Goal: Information Seeking & Learning: Learn about a topic

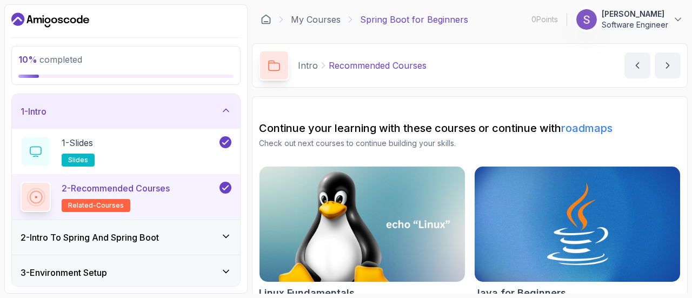
click at [212, 236] on div "2 - Intro To Spring And Spring Boot" at bounding box center [126, 237] width 211 height 13
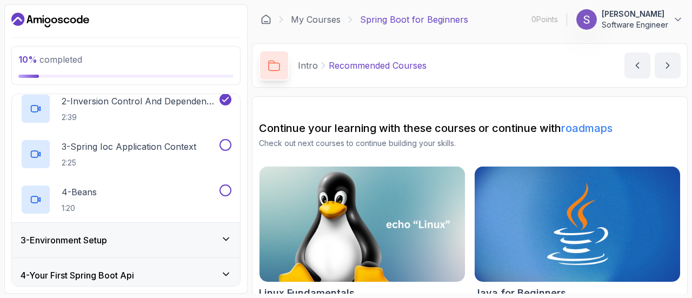
scroll to position [124, 0]
click at [44, 157] on div at bounding box center [36, 153] width 30 height 30
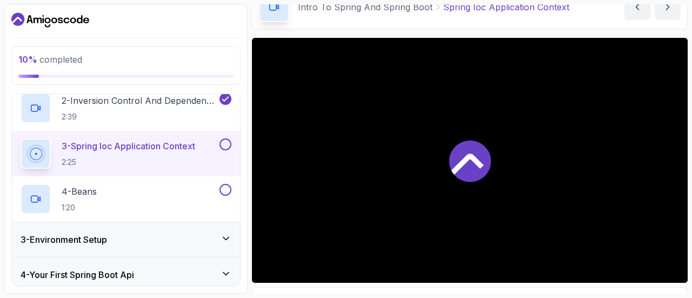
scroll to position [67, 0]
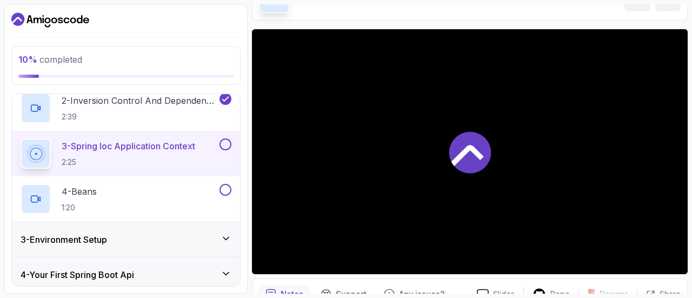
click at [37, 153] on icon at bounding box center [35, 153] width 15 height 15
click at [271, 264] on iframe at bounding box center [469, 151] width 435 height 245
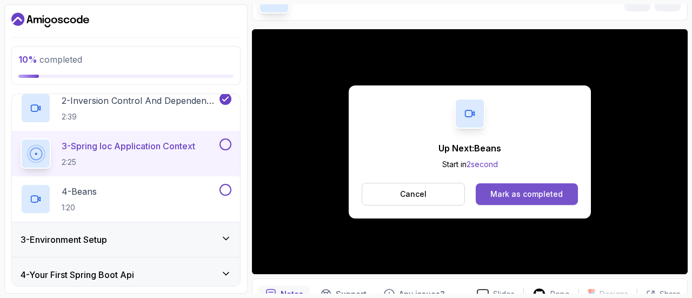
click at [486, 193] on div "Mark as completed" at bounding box center [526, 194] width 72 height 11
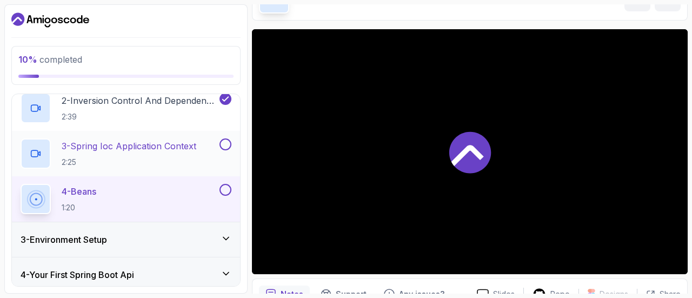
click at [225, 138] on button at bounding box center [225, 144] width 12 height 12
click at [225, 143] on button at bounding box center [225, 144] width 12 height 12
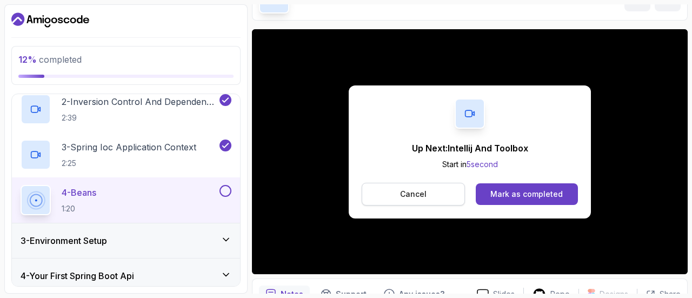
click at [406, 186] on button "Cancel" at bounding box center [412, 194] width 103 height 23
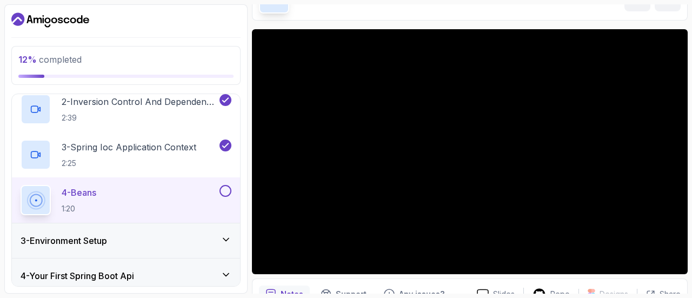
click at [229, 194] on div at bounding box center [224, 191] width 14 height 12
click at [227, 187] on button at bounding box center [225, 191] width 12 height 12
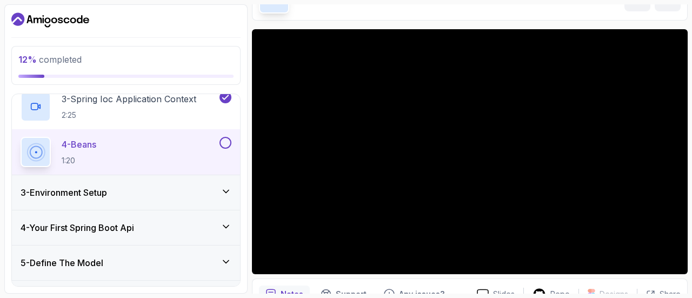
scroll to position [179, 0]
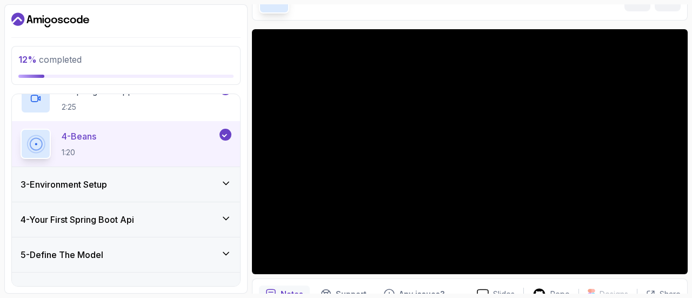
click at [227, 185] on icon at bounding box center [225, 183] width 11 height 11
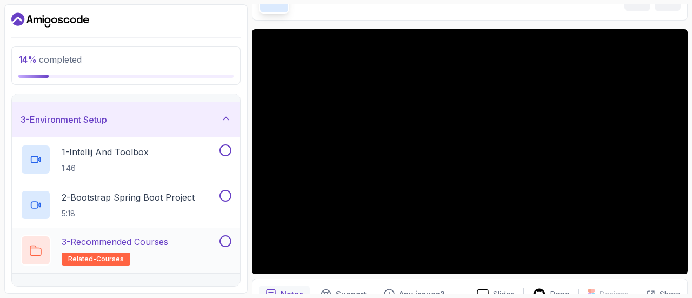
scroll to position [62, 0]
click at [116, 151] on p "1 - Intellij And Toolbox" at bounding box center [105, 152] width 87 height 13
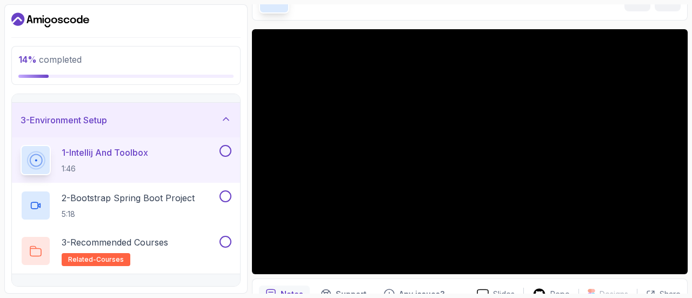
click at [115, 158] on p "1 - Intellij And Toolbox" at bounding box center [105, 152] width 86 height 13
click at [111, 197] on p "2 - Bootstrap Spring Boot Project" at bounding box center [128, 197] width 133 height 13
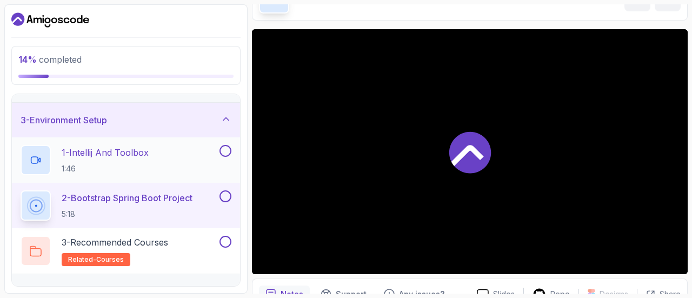
click at [106, 153] on p "1 - Intellij And Toolbox" at bounding box center [105, 152] width 87 height 13
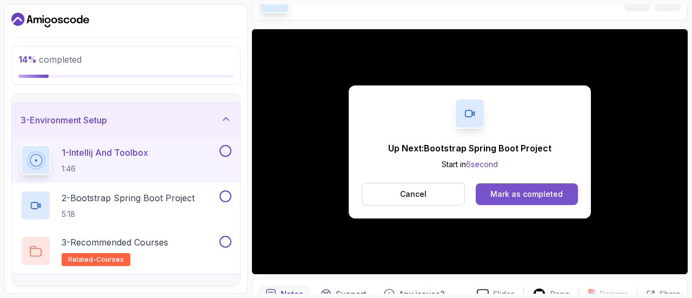
click at [486, 194] on div "Mark as completed" at bounding box center [526, 194] width 72 height 11
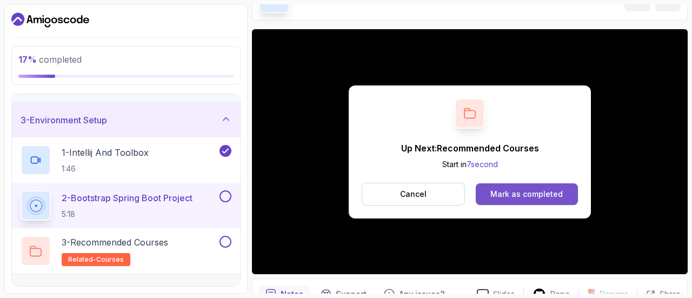
click at [486, 196] on div "Mark as completed" at bounding box center [526, 194] width 72 height 11
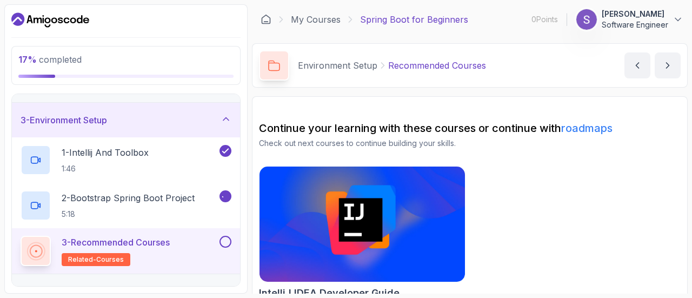
click at [139, 231] on div "3 - Recommended Courses related-courses" at bounding box center [126, 250] width 228 height 45
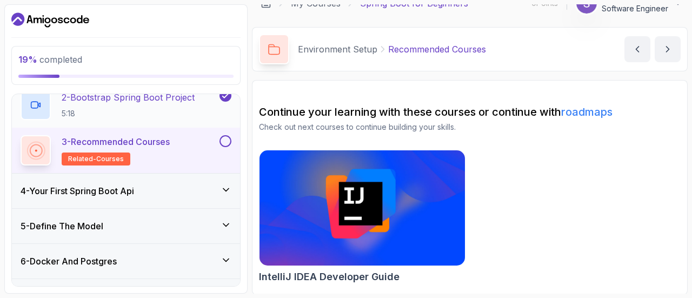
scroll to position [163, 0]
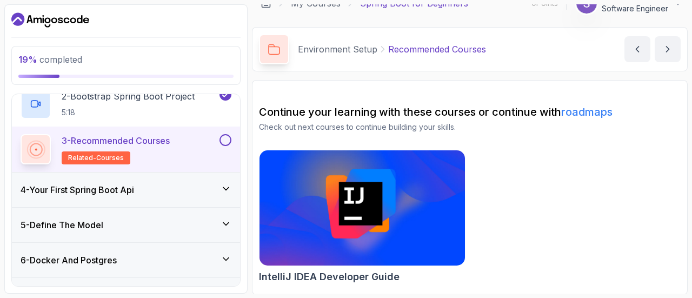
click at [227, 141] on button at bounding box center [225, 140] width 12 height 12
click at [216, 194] on div "4 - Your First Spring Boot Api" at bounding box center [126, 189] width 211 height 13
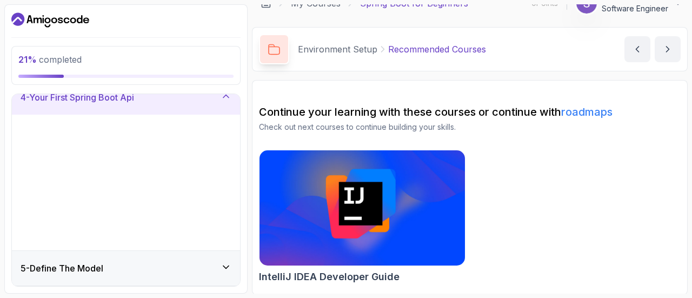
scroll to position [119, 0]
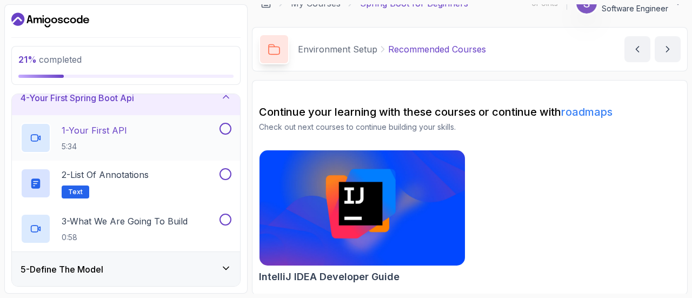
click at [116, 130] on p "1 - Your First API" at bounding box center [94, 130] width 65 height 13
click at [43, 137] on div at bounding box center [36, 138] width 30 height 30
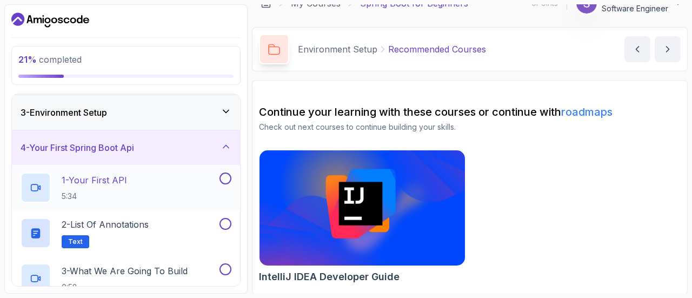
scroll to position [74, 0]
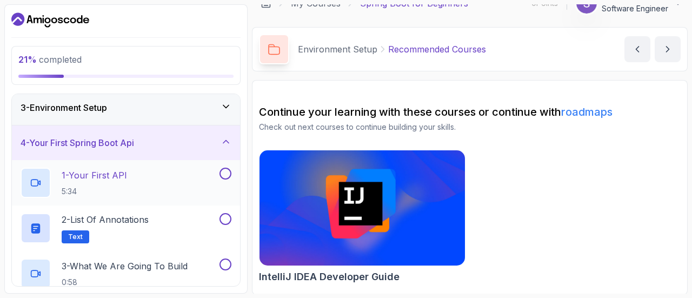
click at [156, 177] on div "1 - Your First API 5:34" at bounding box center [119, 182] width 197 height 30
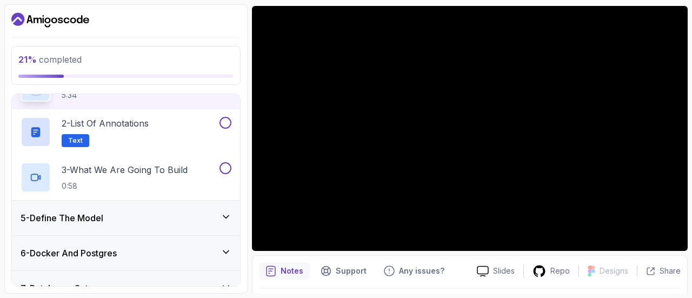
scroll to position [214, 0]
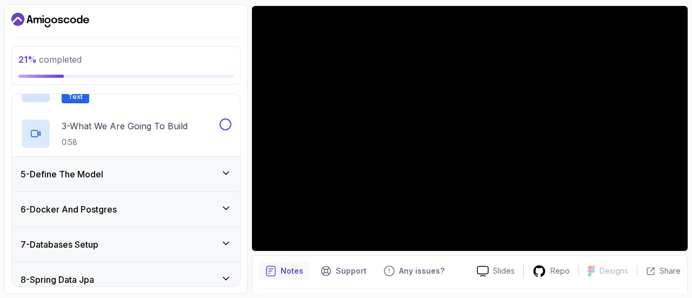
click at [194, 177] on div "5 - Define The Model" at bounding box center [126, 173] width 211 height 13
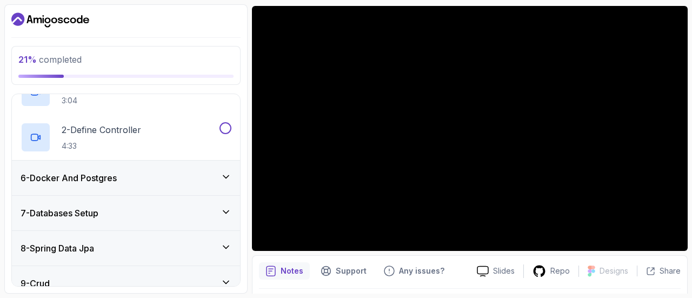
scroll to position [201, 0]
click at [218, 170] on div "6 - Docker And Postgres" at bounding box center [126, 176] width 211 height 13
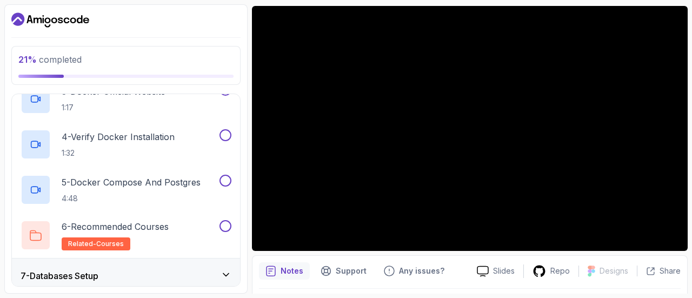
scroll to position [320, 0]
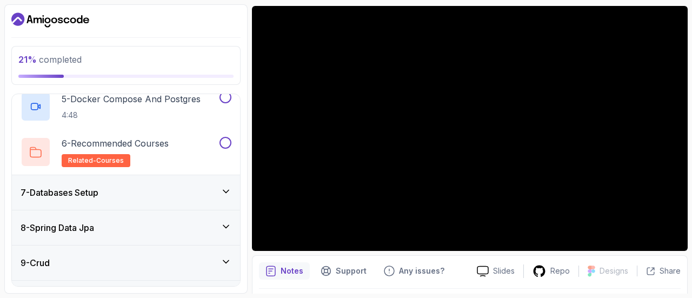
click at [211, 182] on div "7 - Databases Setup" at bounding box center [126, 192] width 228 height 35
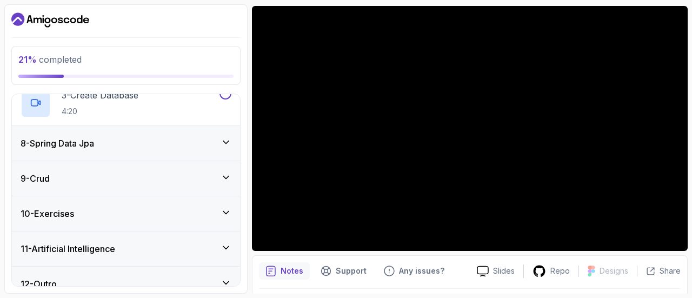
scroll to position [355, 0]
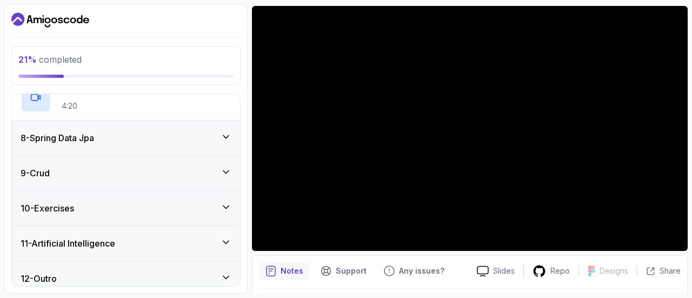
click at [212, 177] on div "9 - Crud" at bounding box center [126, 172] width 211 height 13
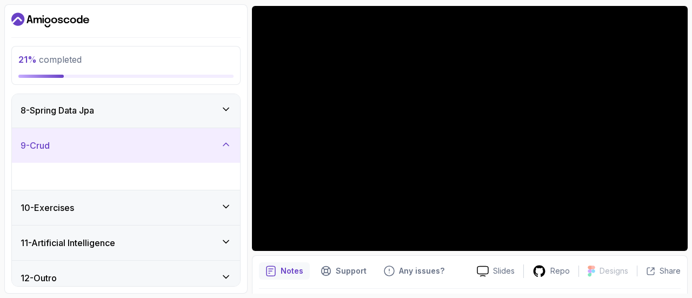
scroll to position [226, 0]
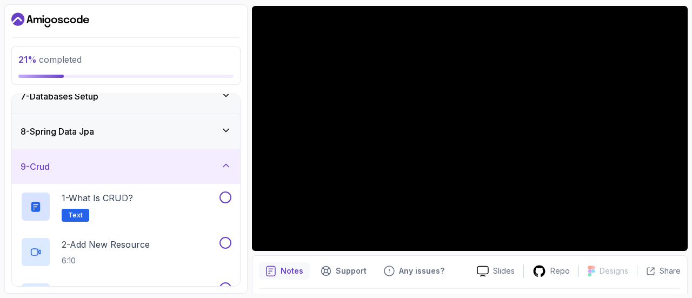
click at [215, 163] on div "9 - Crud" at bounding box center [126, 166] width 211 height 13
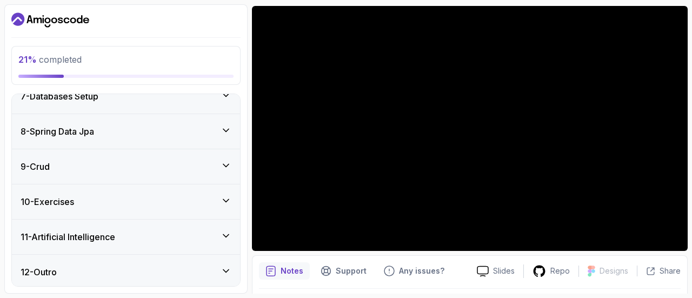
click at [221, 128] on icon at bounding box center [225, 130] width 11 height 11
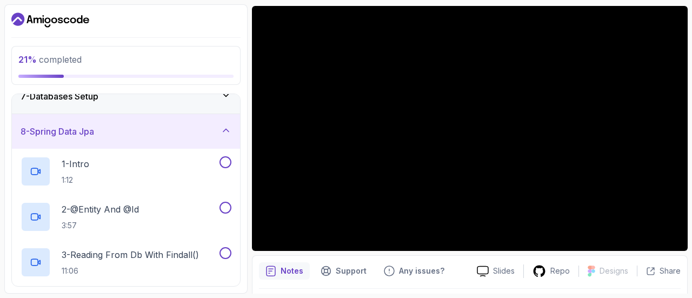
click at [221, 128] on icon at bounding box center [225, 130] width 11 height 11
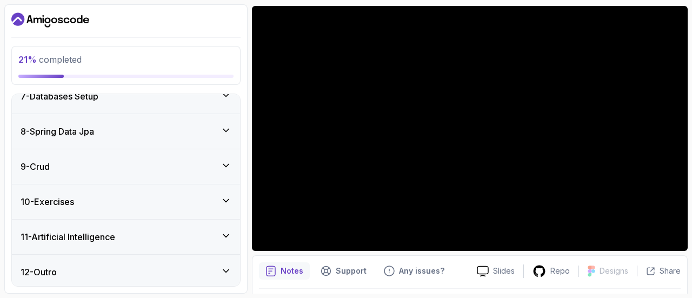
click at [212, 207] on div "10 - Exercises" at bounding box center [126, 201] width 228 height 35
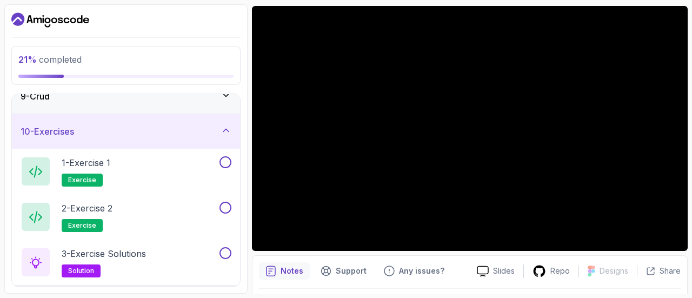
click at [223, 139] on div "10 - Exercises" at bounding box center [126, 131] width 228 height 35
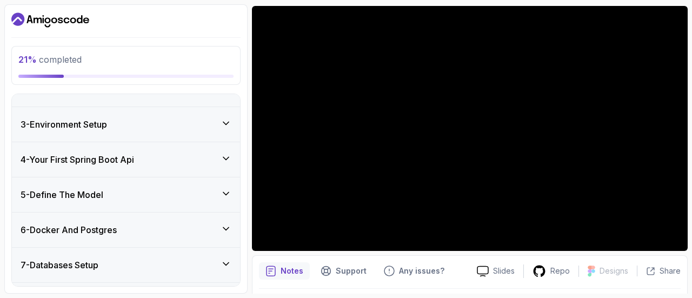
scroll to position [0, 0]
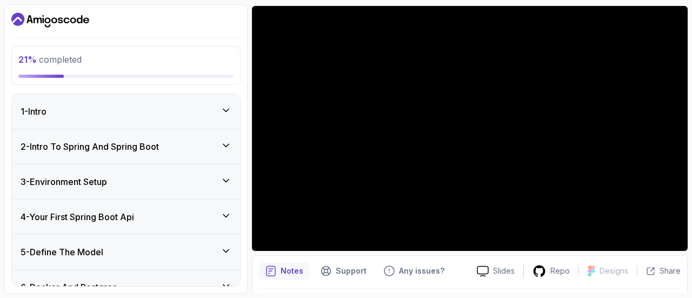
click at [187, 211] on div "4 - Your First Spring Boot Api" at bounding box center [126, 216] width 211 height 13
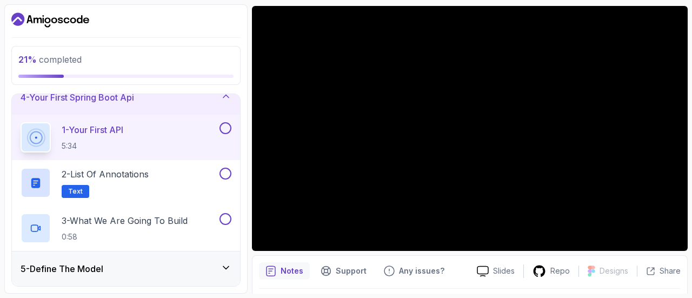
scroll to position [120, 0]
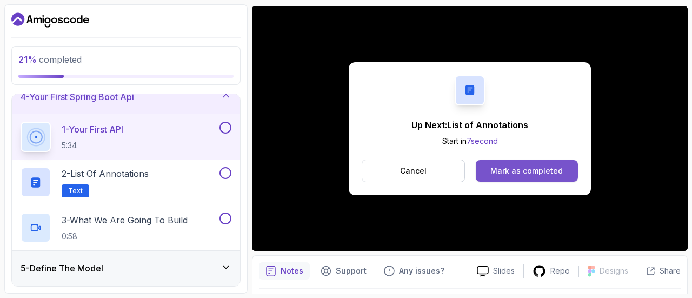
click at [486, 163] on button "Mark as completed" at bounding box center [526, 171] width 102 height 22
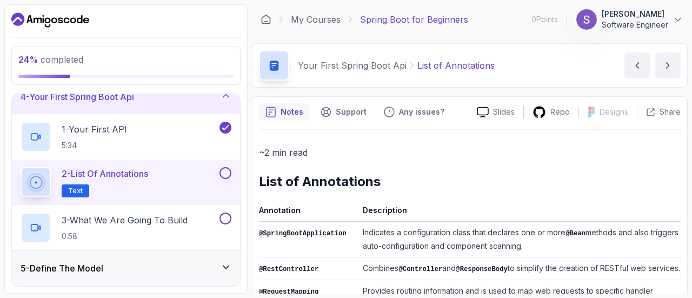
click at [274, 110] on icon "notes button" at bounding box center [270, 112] width 9 height 10
click at [486, 116] on icon at bounding box center [483, 111] width 12 height 11
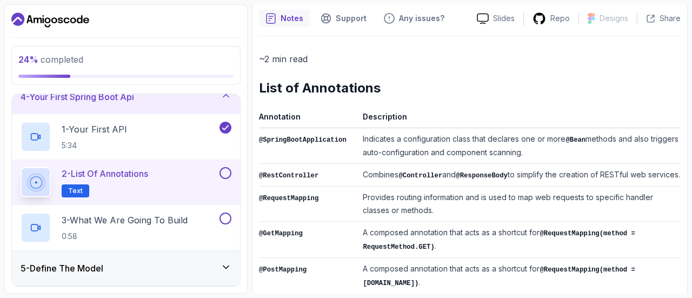
scroll to position [103, 0]
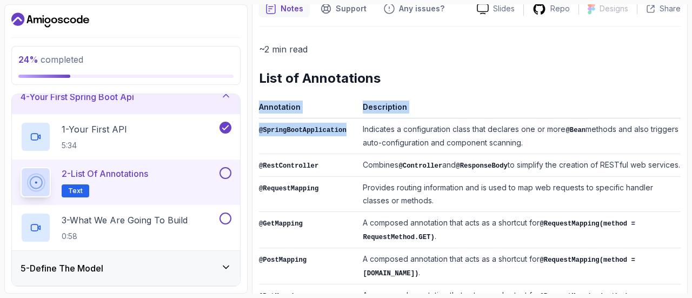
drag, startPoint x: 337, startPoint y: 127, endPoint x: 250, endPoint y: 133, distance: 87.8
click at [250, 133] on div "24 % completed 1 - Intro 2 - Intro To Spring And Spring Boot 3 - Environment Se…" at bounding box center [345, 148] width 683 height 289
click at [345, 129] on td "@SpringBootApplication" at bounding box center [308, 136] width 99 height 36
drag, startPoint x: 343, startPoint y: 129, endPoint x: 258, endPoint y: 134, distance: 85.0
click at [259, 134] on td "@SpringBootApplication" at bounding box center [308, 136] width 99 height 36
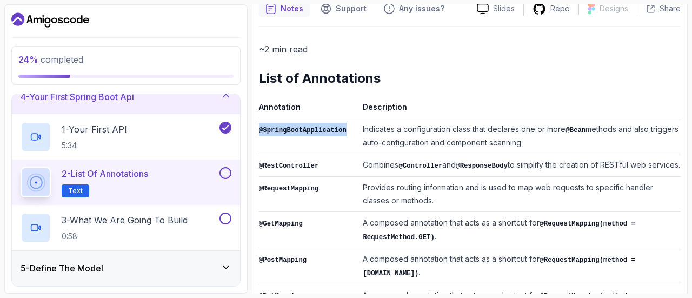
copy code "@SpringBootApplication"
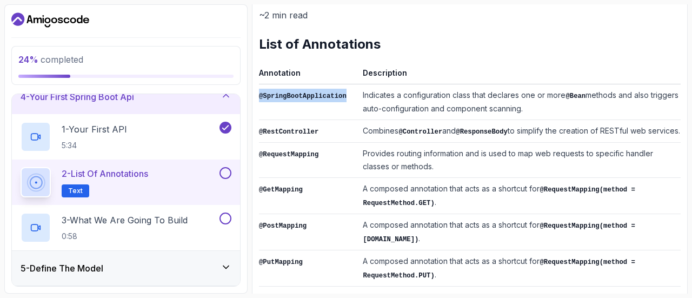
scroll to position [136, 0]
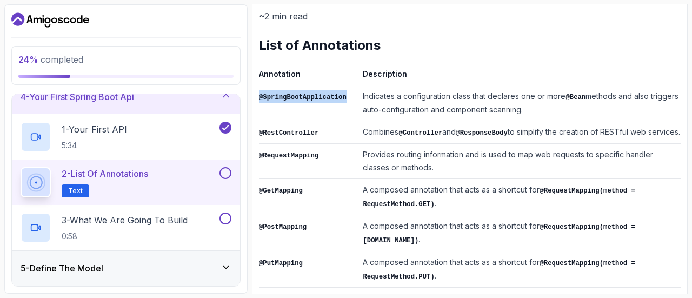
drag, startPoint x: 259, startPoint y: 131, endPoint x: 674, endPoint y: 131, distance: 414.4
click at [486, 131] on tr "@RestController Combines @Controller and @ResponseBody to simplify the creation…" at bounding box center [469, 132] width 421 height 23
copy tr "@RestController Combines @Controller and @ResponseBody to simplify the creation…"
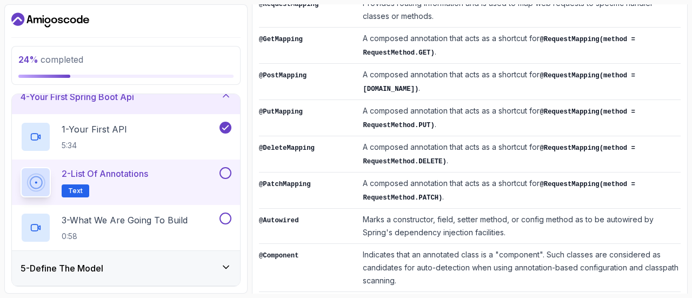
scroll to position [200, 0]
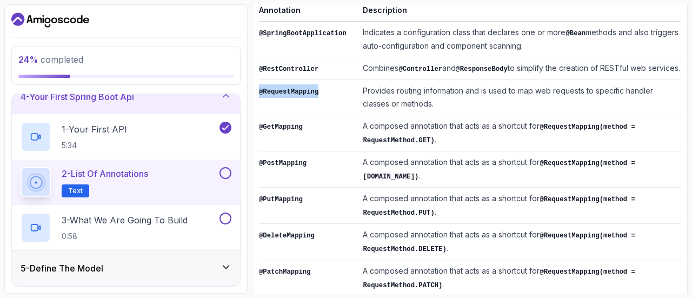
drag, startPoint x: 314, startPoint y: 90, endPoint x: 259, endPoint y: 96, distance: 55.4
click at [259, 96] on td "@RequestMapping" at bounding box center [308, 97] width 99 height 35
copy code "@RequestMapping"
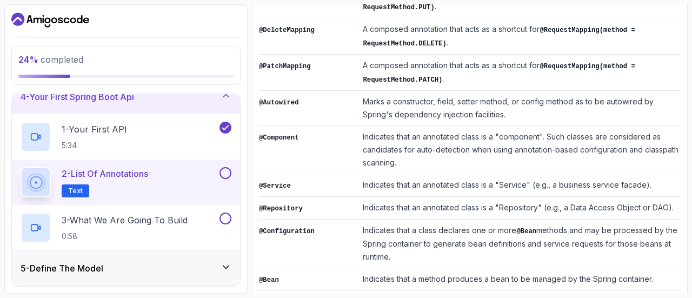
scroll to position [405, 0]
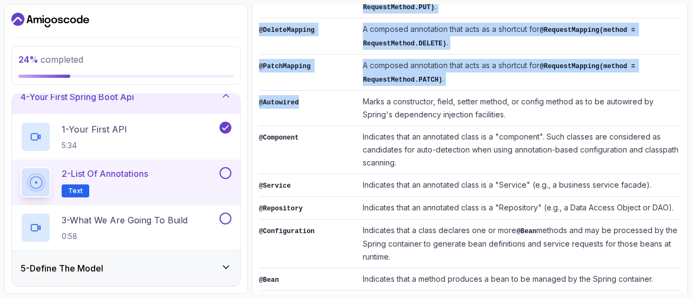
drag, startPoint x: 300, startPoint y: 90, endPoint x: 258, endPoint y: 92, distance: 42.7
click at [258, 92] on div "Notes Support Any issues? Slides Repo Designs Design not available Share ~2 min…" at bounding box center [469, 42] width 435 height 703
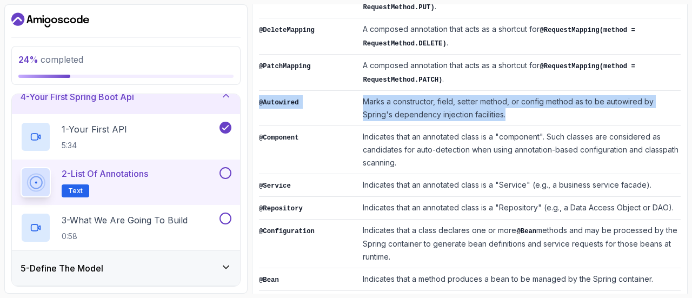
drag, startPoint x: 467, startPoint y: 106, endPoint x: 259, endPoint y: 103, distance: 207.5
click at [259, 103] on tr "@Autowired Marks a constructor, field, setter method, or config method as to be…" at bounding box center [469, 108] width 421 height 35
copy tr "@Autowired Marks a constructor, field, setter method, or config method as to be…"
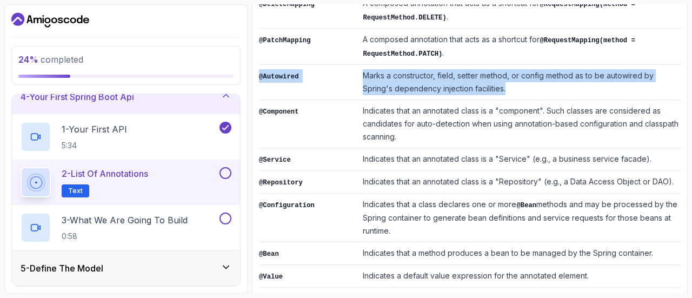
scroll to position [432, 0]
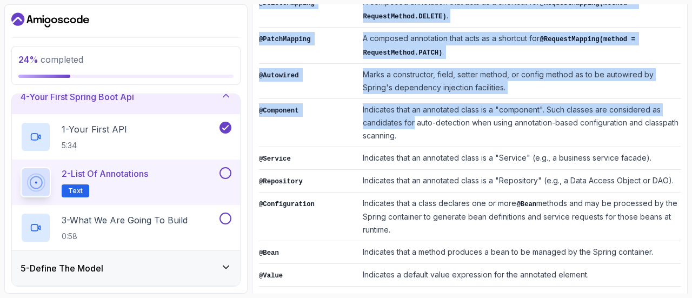
drag, startPoint x: 258, startPoint y: 99, endPoint x: 405, endPoint y: 120, distance: 149.0
click at [405, 120] on div "Notes Support Any issues? Slides Repo Designs Design not available Share ~2 min…" at bounding box center [469, 15] width 435 height 703
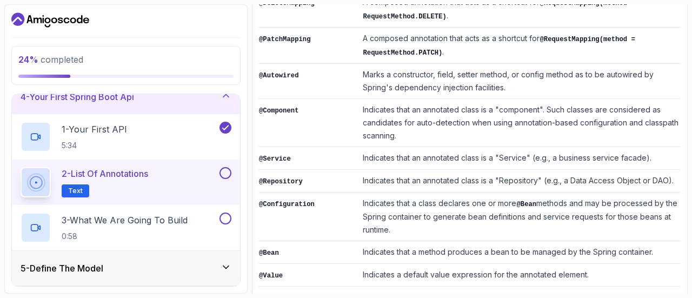
click at [395, 126] on td "Indicates that an annotated class is a "component". Such classes are considered…" at bounding box center [519, 123] width 322 height 48
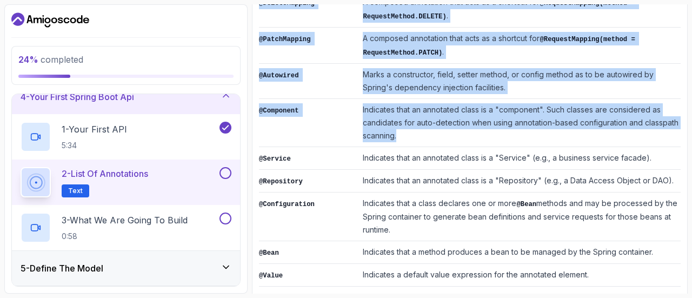
drag, startPoint x: 390, startPoint y: 131, endPoint x: 258, endPoint y: 106, distance: 133.6
click at [258, 106] on div "Notes Support Any issues? Slides Repo Designs Design not available Share ~2 min…" at bounding box center [469, 15] width 435 height 703
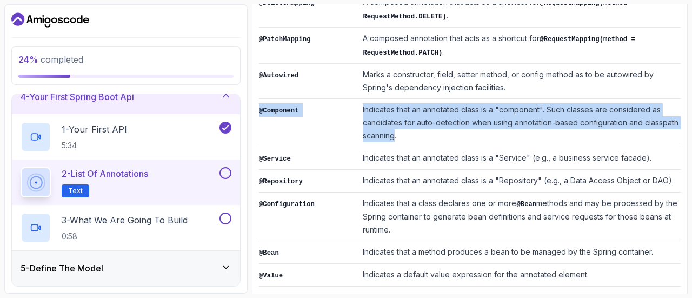
drag, startPoint x: 386, startPoint y: 127, endPoint x: 259, endPoint y: 109, distance: 127.7
click at [259, 109] on tr "@Component Indicates that an annotated class is a "component". Such classes are…" at bounding box center [469, 123] width 421 height 48
copy tr "@Component Indicates that an annotated class is a "component". Such classes are…"
click at [116, 217] on p "3 - What We Are Going To Build" at bounding box center [125, 219] width 126 height 13
click at [225, 172] on button at bounding box center [225, 173] width 12 height 12
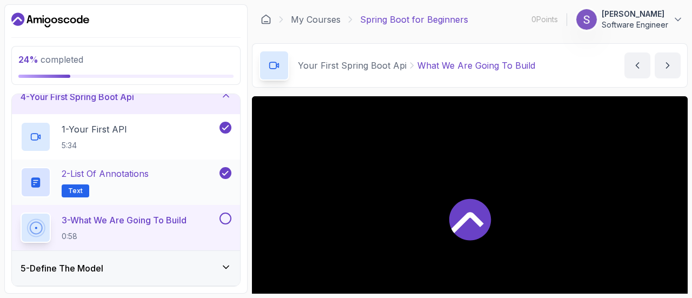
click at [220, 172] on button at bounding box center [225, 173] width 12 height 12
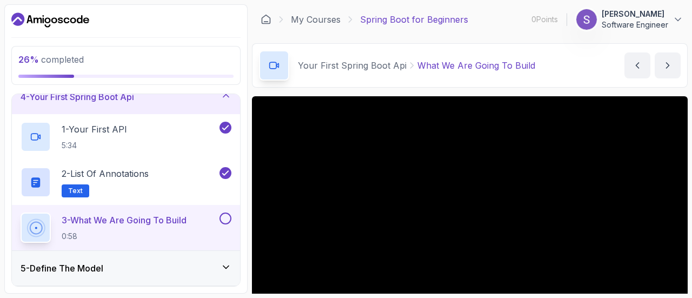
click at [166, 218] on p "3 - What We Are Going To Build" at bounding box center [124, 219] width 125 height 13
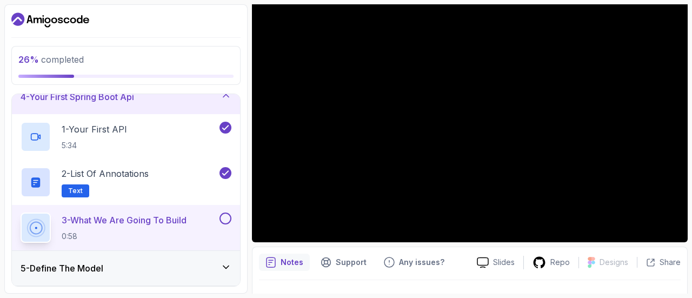
scroll to position [99, 0]
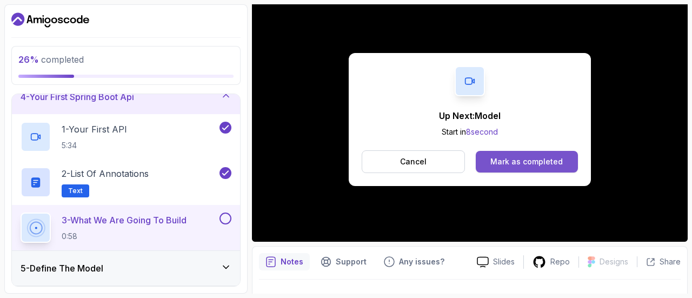
click at [486, 160] on div "Mark as completed" at bounding box center [526, 161] width 72 height 11
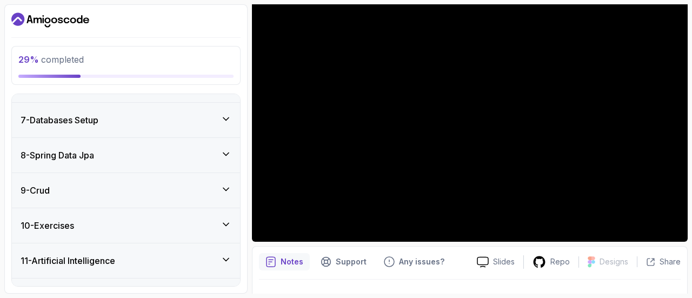
scroll to position [293, 0]
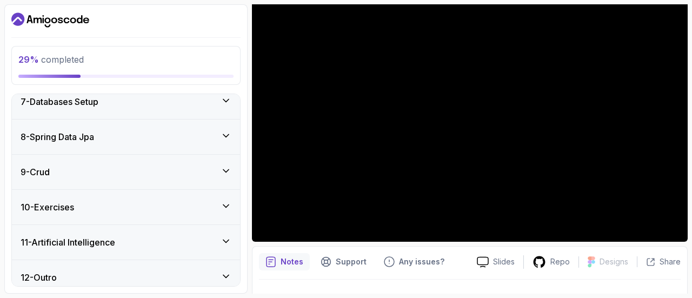
click at [200, 126] on div "8 - Spring Data Jpa" at bounding box center [126, 136] width 228 height 35
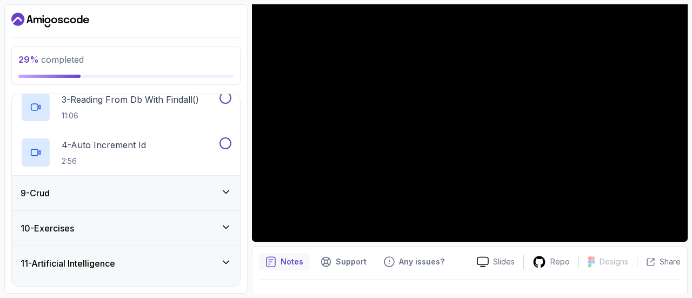
scroll to position [407, 0]
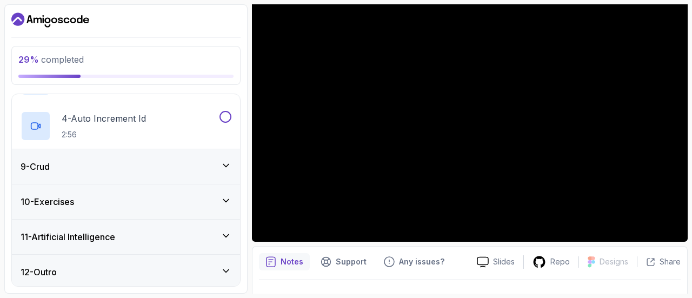
click at [175, 174] on div "9 - Crud" at bounding box center [126, 166] width 228 height 35
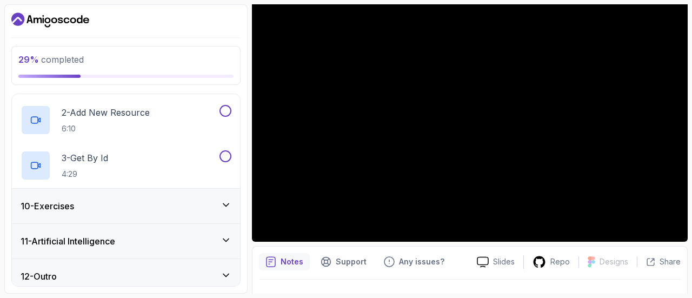
click at [175, 207] on div "10 - Exercises" at bounding box center [126, 205] width 211 height 13
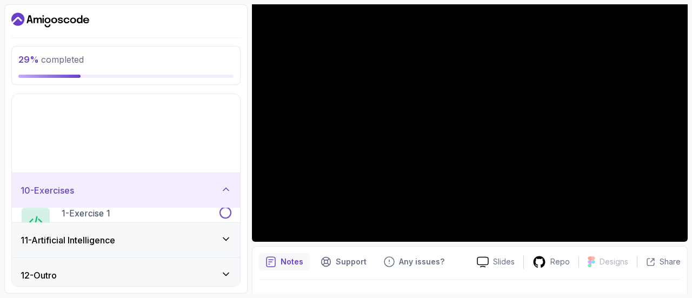
scroll to position [226, 0]
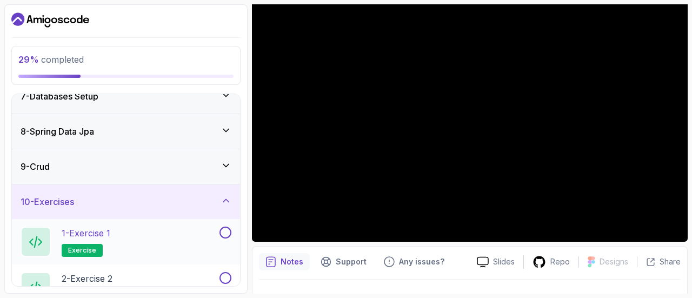
click at [84, 244] on p "exercise" at bounding box center [82, 250] width 41 height 13
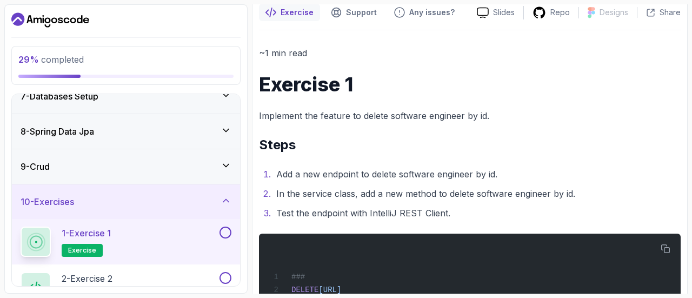
click at [105, 219] on div "1 - Exercise 1 exercise" at bounding box center [126, 241] width 228 height 45
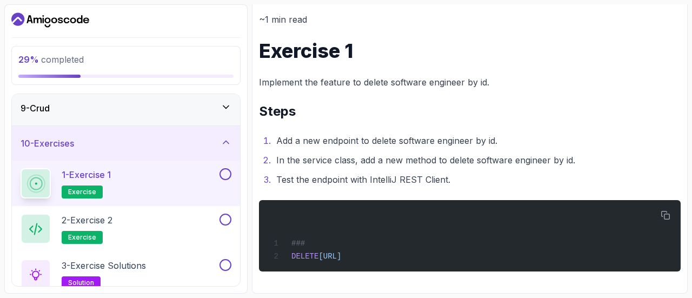
scroll to position [293, 0]
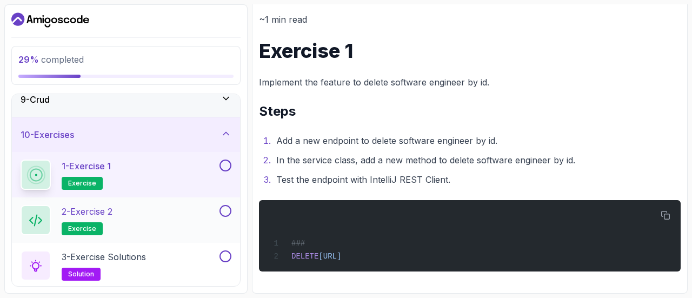
click at [138, 219] on div "2 - Exercise 2 exercise" at bounding box center [119, 220] width 197 height 30
click at [72, 214] on p "2 - Exercise 2" at bounding box center [87, 211] width 51 height 13
